Goal: Check status: Check status

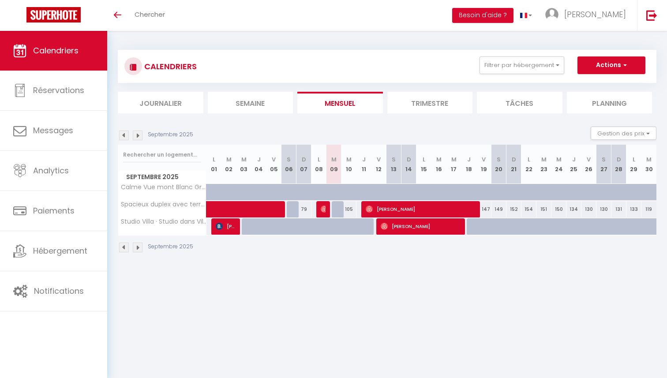
click at [126, 248] on img at bounding box center [124, 248] width 10 height 10
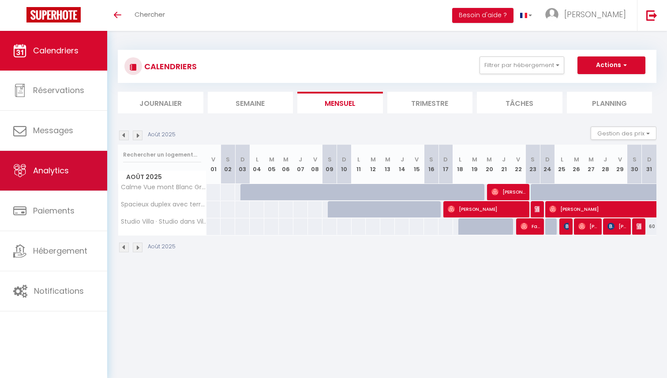
click at [53, 179] on link "Analytics" at bounding box center [53, 171] width 107 height 40
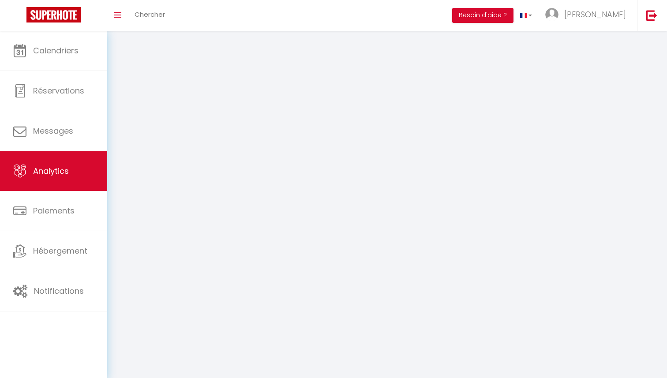
select select "2025"
select select "9"
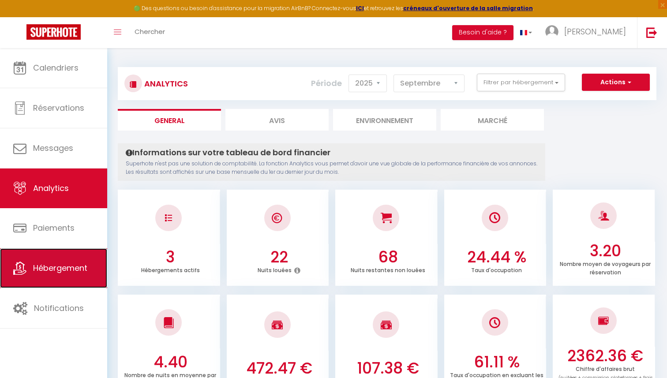
click at [57, 278] on link "Hébergement" at bounding box center [53, 268] width 107 height 40
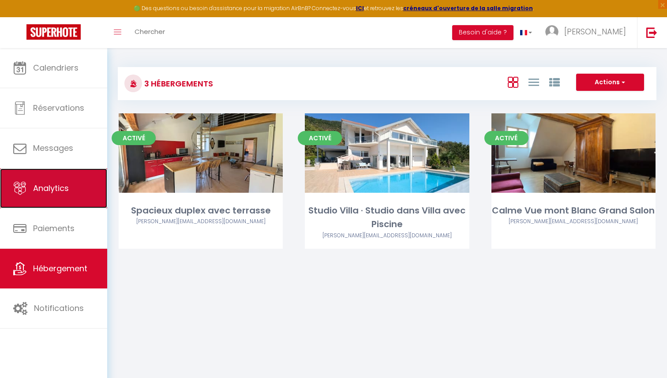
click at [49, 186] on span "Analytics" at bounding box center [51, 188] width 36 height 11
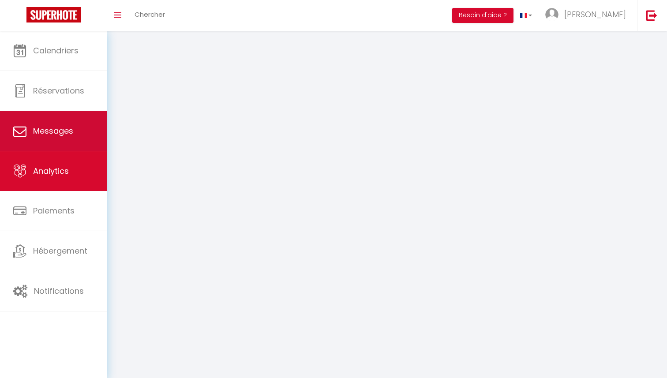
select select "2025"
select select "9"
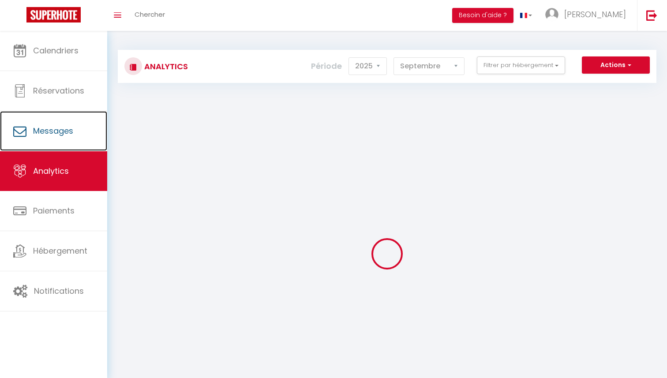
click at [60, 122] on ul "Calendriers Réservations Messages Analytics Paiements Hébergement Notifications" at bounding box center [53, 171] width 107 height 281
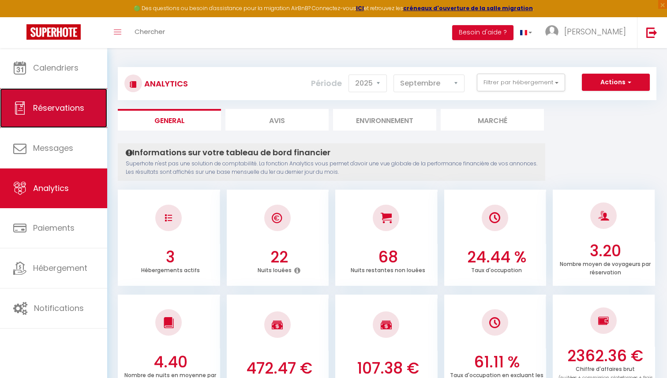
click at [63, 90] on link "Réservations" at bounding box center [53, 108] width 107 height 40
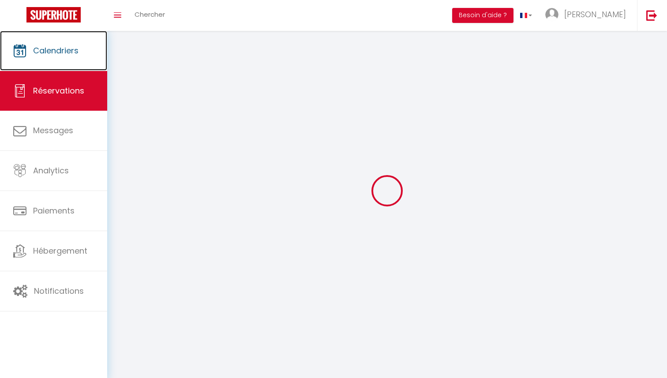
click at [56, 71] on link "Calendriers" at bounding box center [53, 51] width 107 height 40
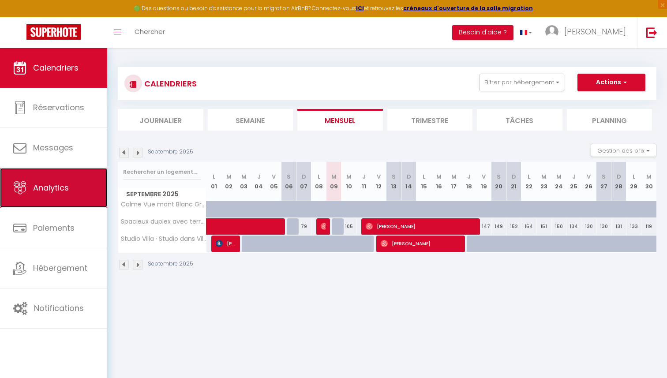
click at [55, 179] on link "Analytics" at bounding box center [53, 188] width 107 height 40
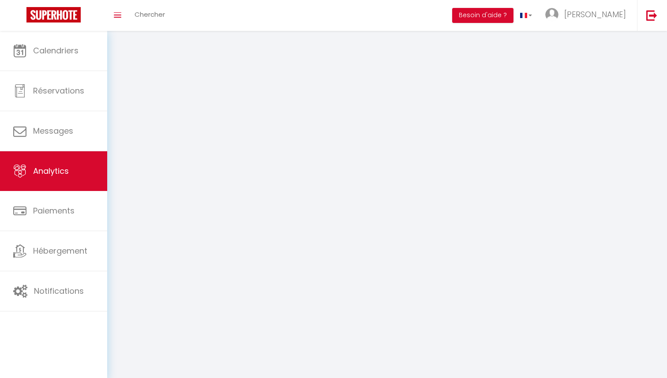
select select "2025"
select select "9"
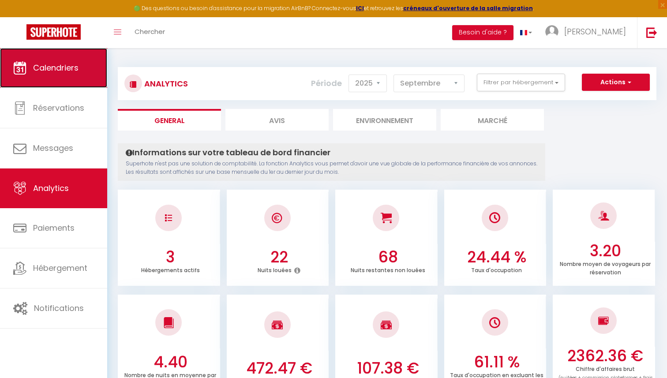
click at [38, 75] on link "Calendriers" at bounding box center [53, 68] width 107 height 40
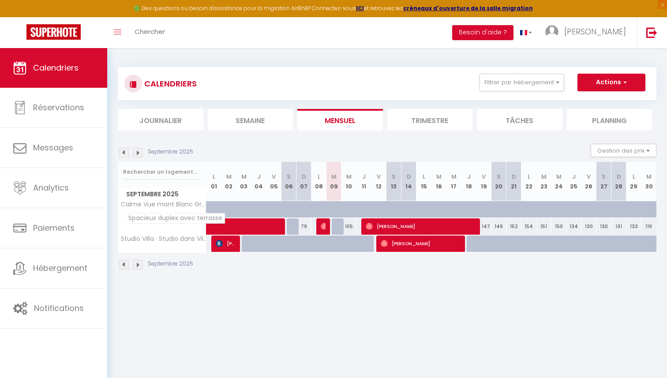
click at [148, 220] on span "Spacieux duplex avec terrasse" at bounding box center [175, 218] width 100 height 11
drag, startPoint x: 148, startPoint y: 220, endPoint x: 194, endPoint y: 219, distance: 45.9
click at [194, 220] on span "Spacieux duplex avec terrasse" at bounding box center [175, 218] width 100 height 11
click at [208, 219] on span "Spacieux duplex avec terrasse" at bounding box center [175, 218] width 100 height 11
drag, startPoint x: 208, startPoint y: 219, endPoint x: 131, endPoint y: 215, distance: 76.9
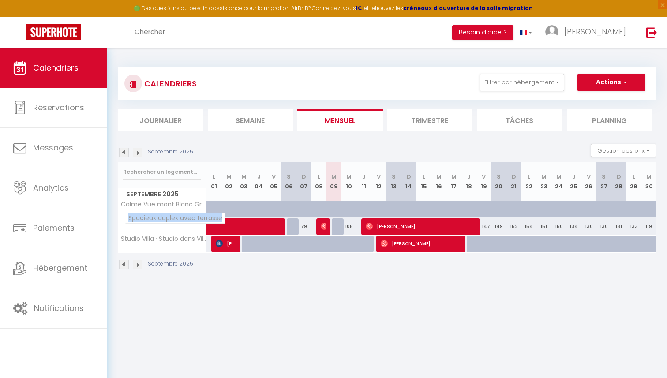
click at [131, 215] on span "Spacieux duplex avec terrasse" at bounding box center [175, 218] width 100 height 11
drag, startPoint x: 131, startPoint y: 215, endPoint x: 198, endPoint y: 215, distance: 66.6
click at [198, 215] on span "Spacieux duplex avec terrasse" at bounding box center [175, 218] width 100 height 11
click at [397, 224] on span "[PERSON_NAME]" at bounding box center [421, 226] width 110 height 17
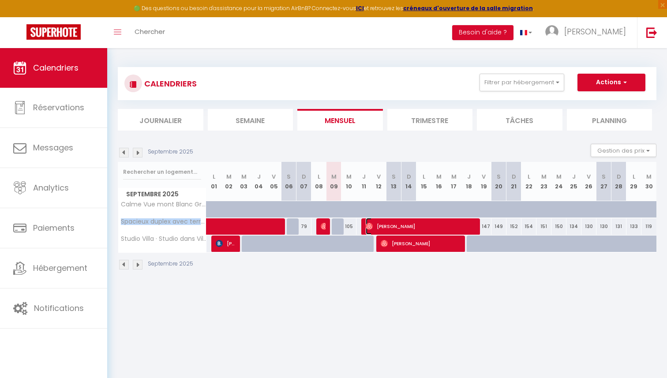
select select "OK"
select select "0"
select select "1"
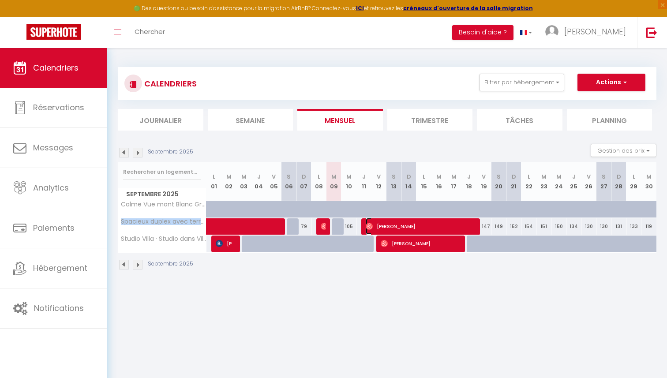
select select
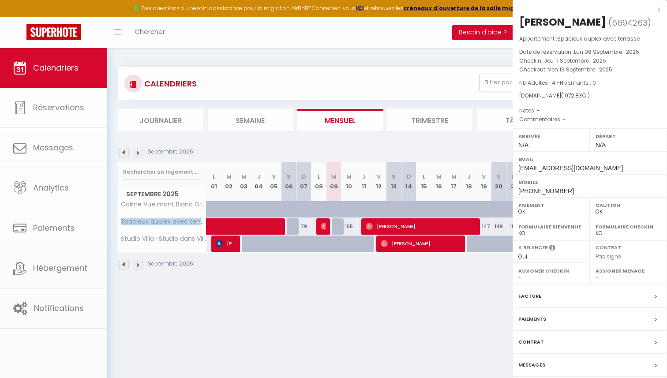
click at [397, 224] on div at bounding box center [333, 189] width 667 height 378
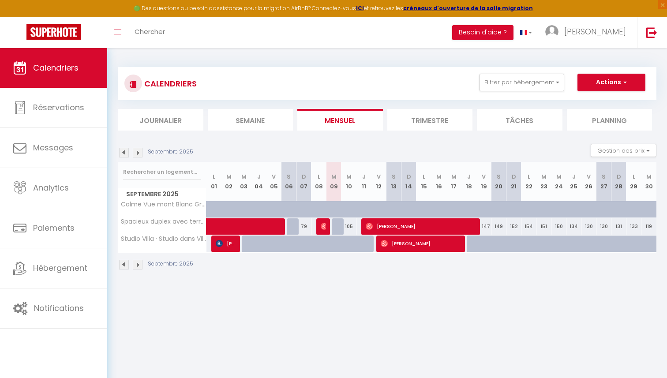
click at [459, 297] on body "🟢 Des questions ou besoin d'assistance pour la migration AirBnB? Connectez-vous…" at bounding box center [333, 237] width 667 height 378
